Goal: Task Accomplishment & Management: Complete application form

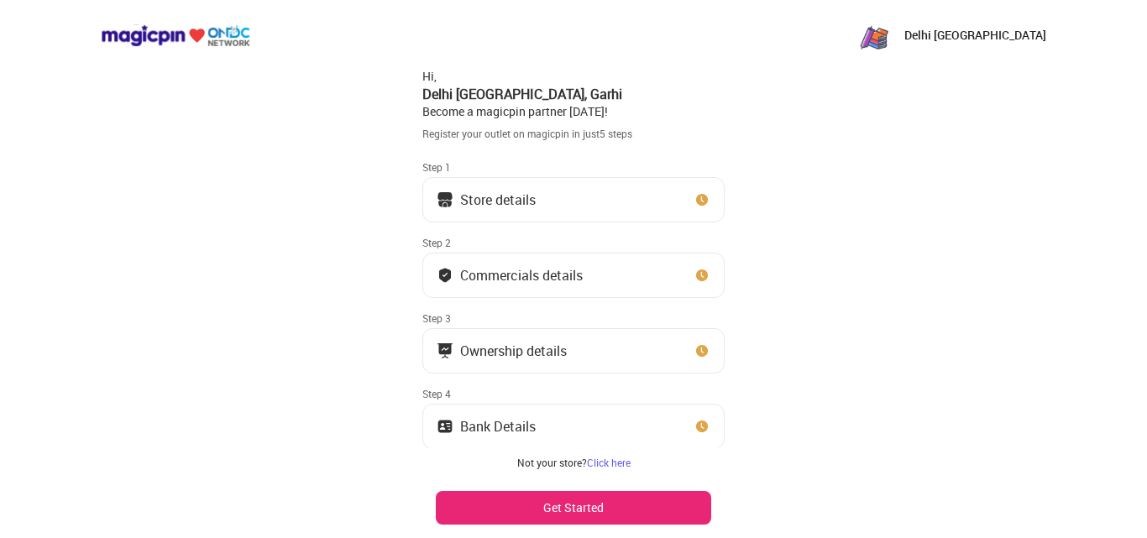
click at [516, 188] on button "Store details" at bounding box center [573, 199] width 302 height 45
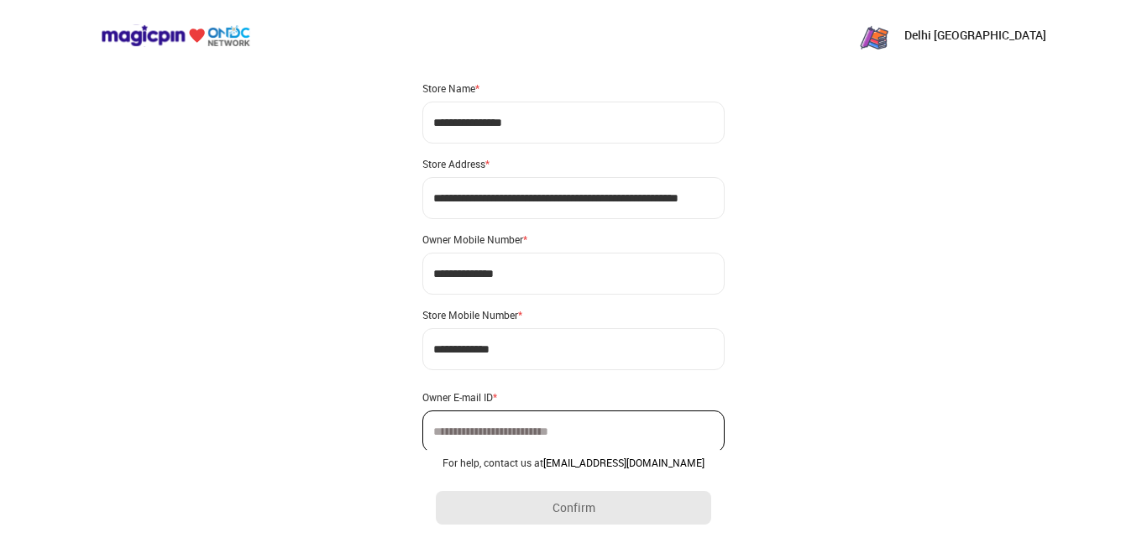
scroll to position [67, 0]
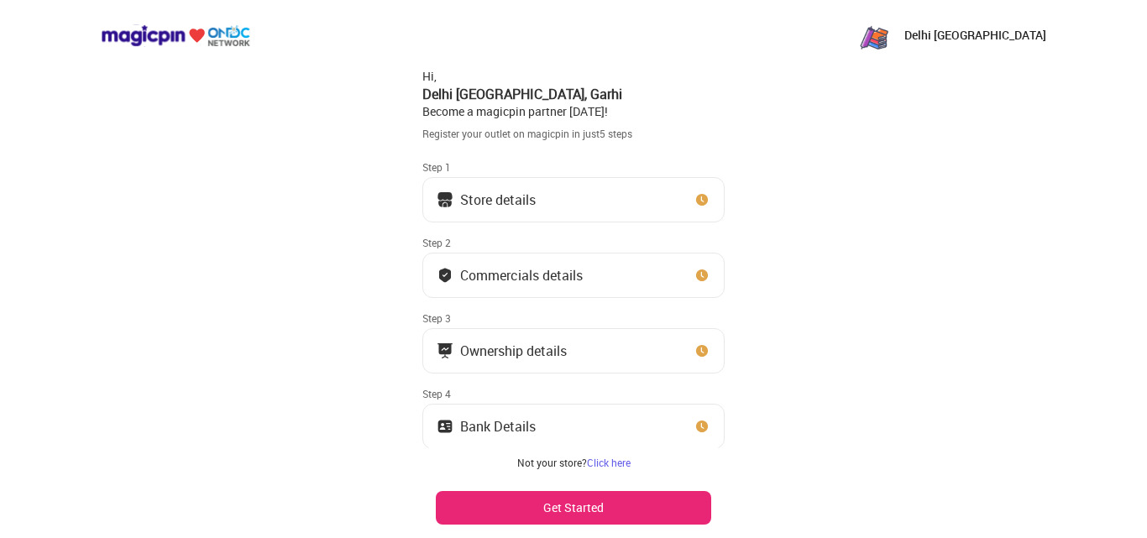
click at [609, 220] on button "Store details" at bounding box center [573, 199] width 302 height 45
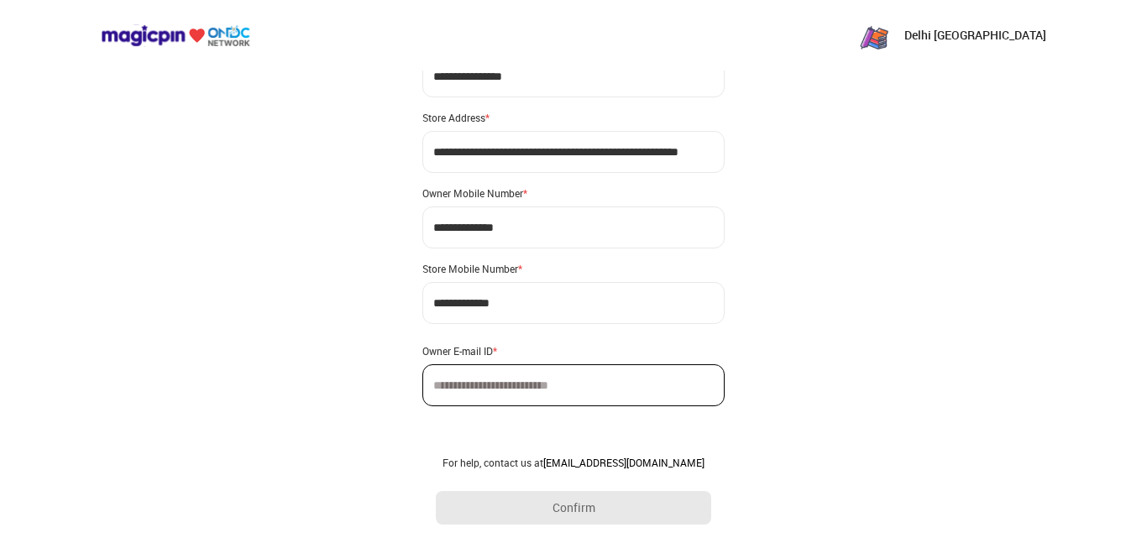
scroll to position [99, 0]
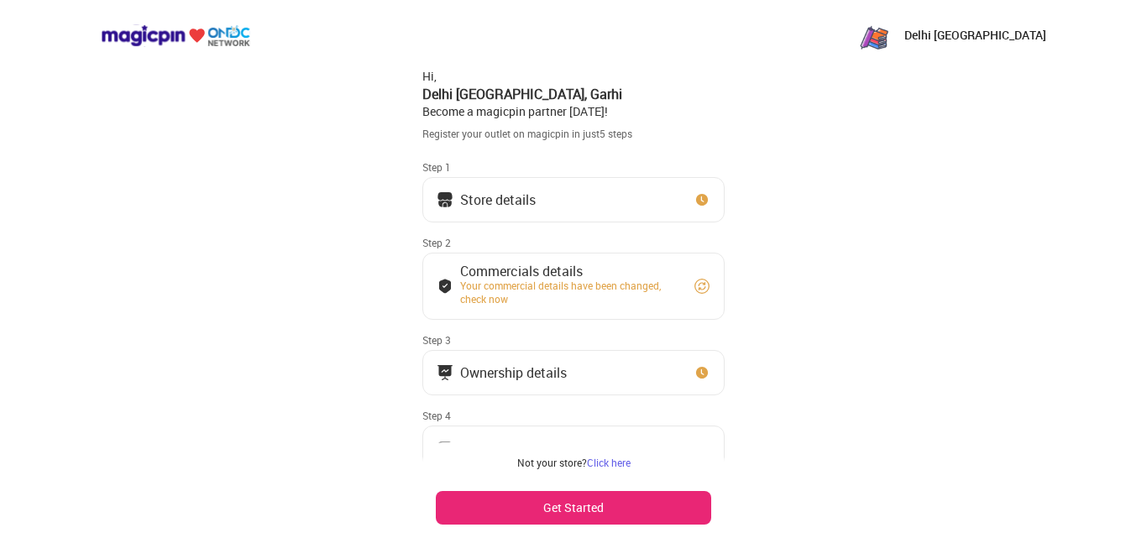
click at [687, 202] on button "Store details" at bounding box center [573, 199] width 302 height 45
